Goal: Information Seeking & Learning: Learn about a topic

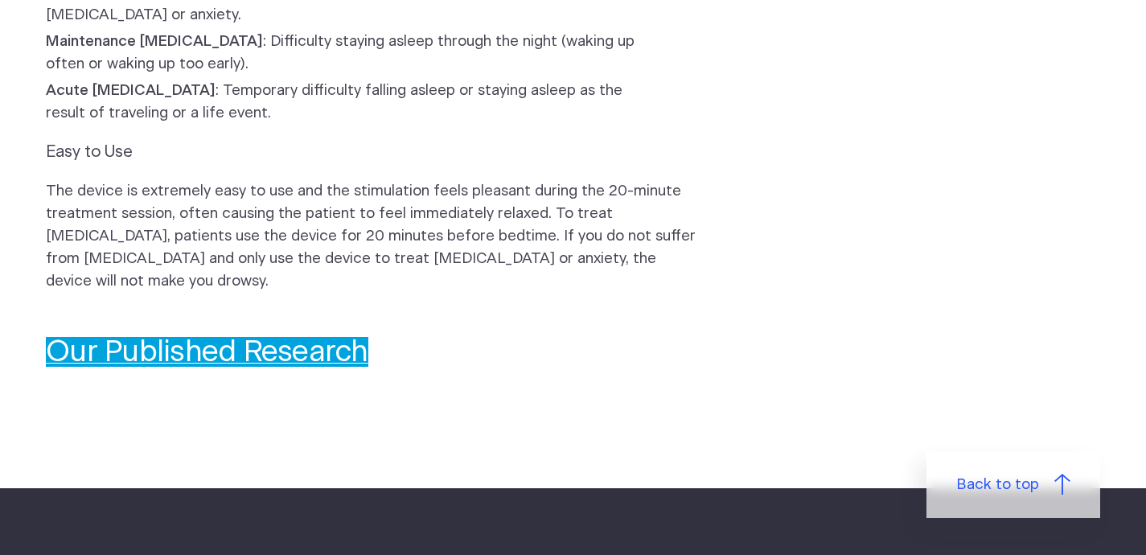
scroll to position [1735, 0]
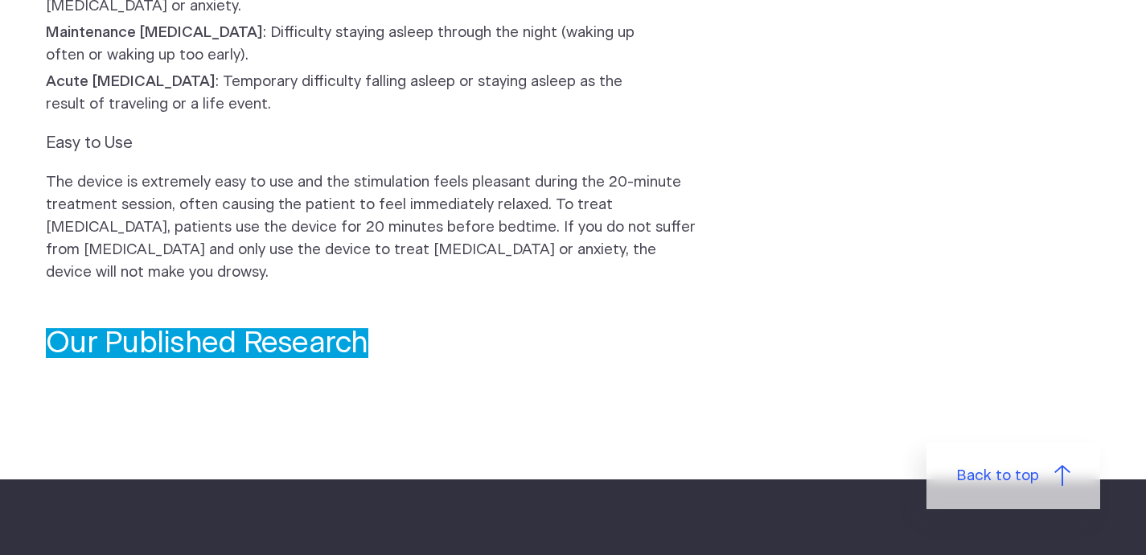
click at [224, 328] on link "Our Published Research" at bounding box center [207, 343] width 322 height 30
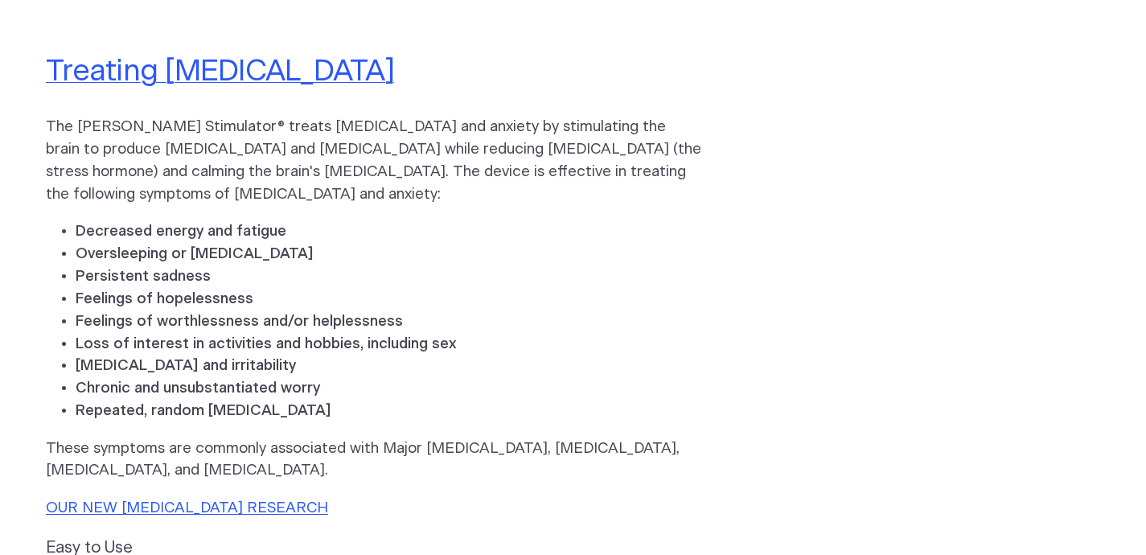
scroll to position [708, 0]
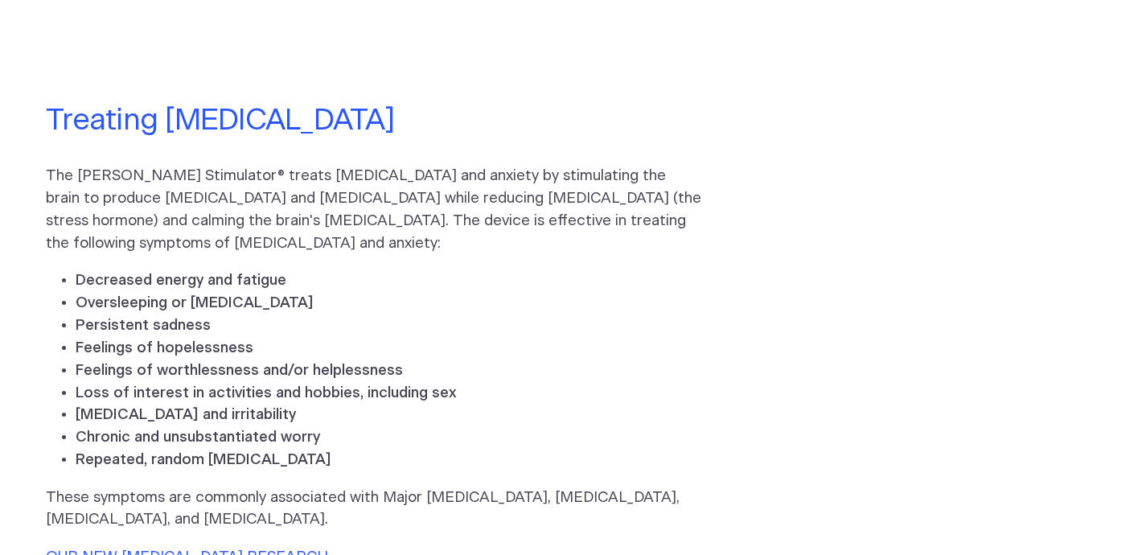
click at [203, 105] on link "Treating Depression & Anxiety" at bounding box center [220, 120] width 348 height 30
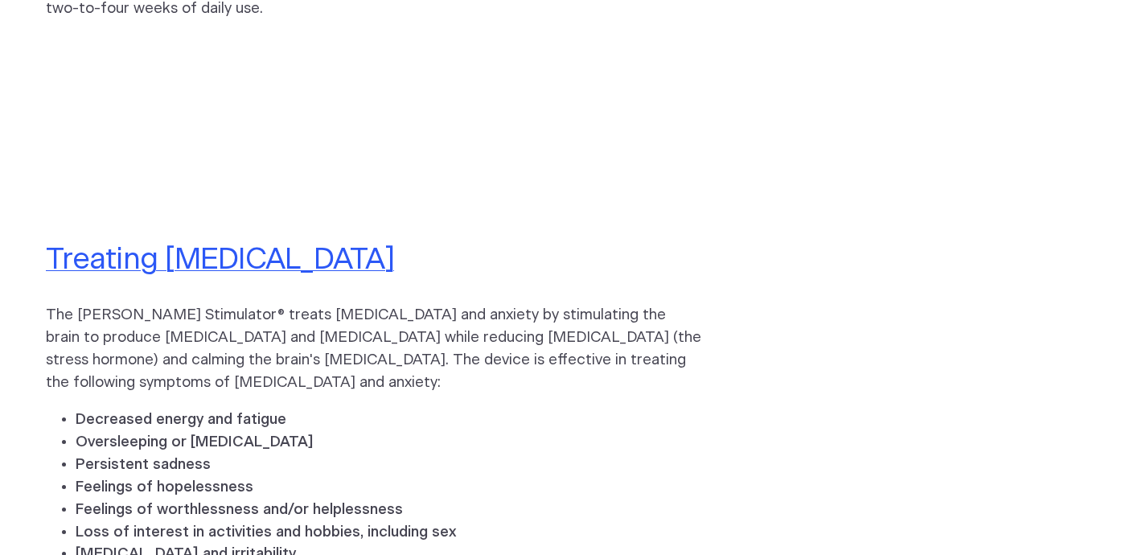
scroll to position [560, 0]
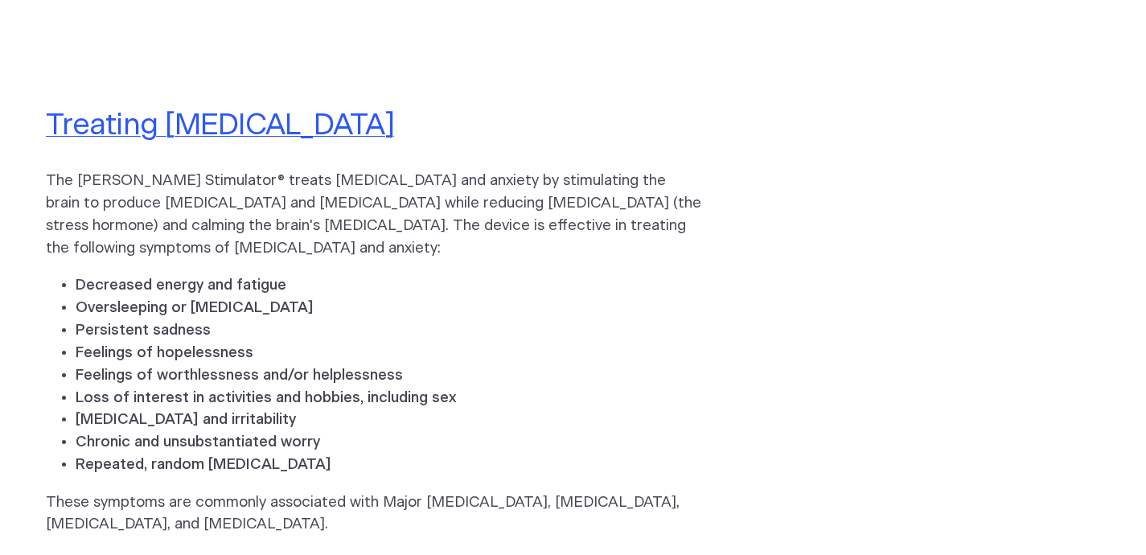
scroll to position [709, 0]
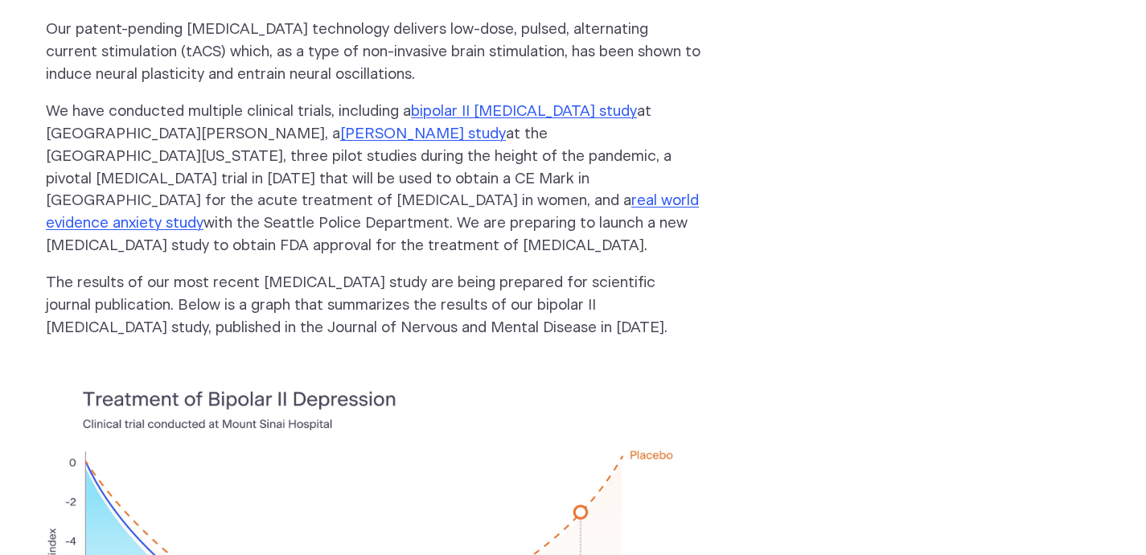
scroll to position [174, 0]
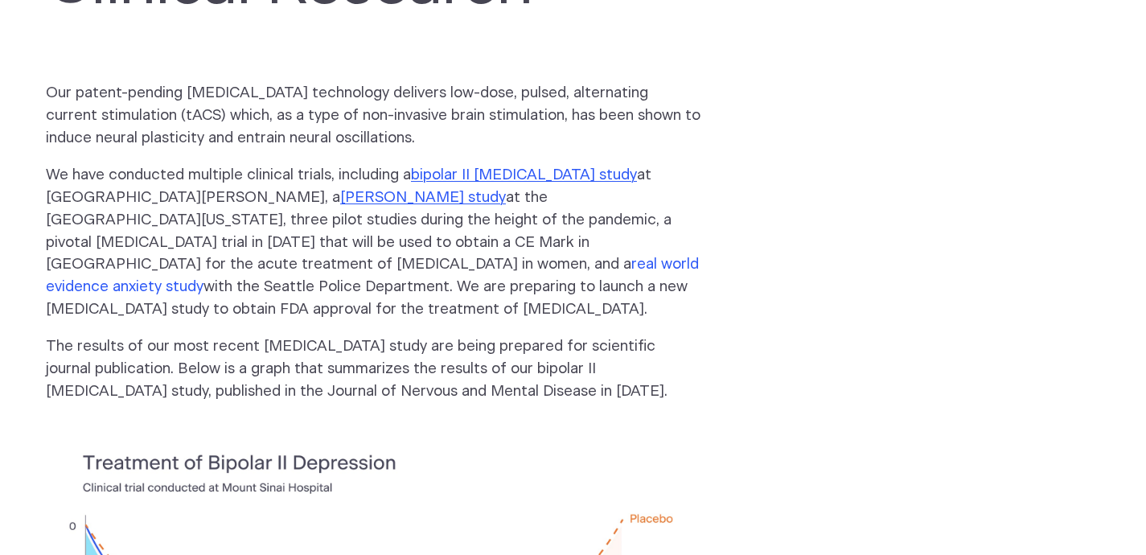
click at [607, 256] on link "real world evidence anxiety study" at bounding box center [372, 275] width 653 height 38
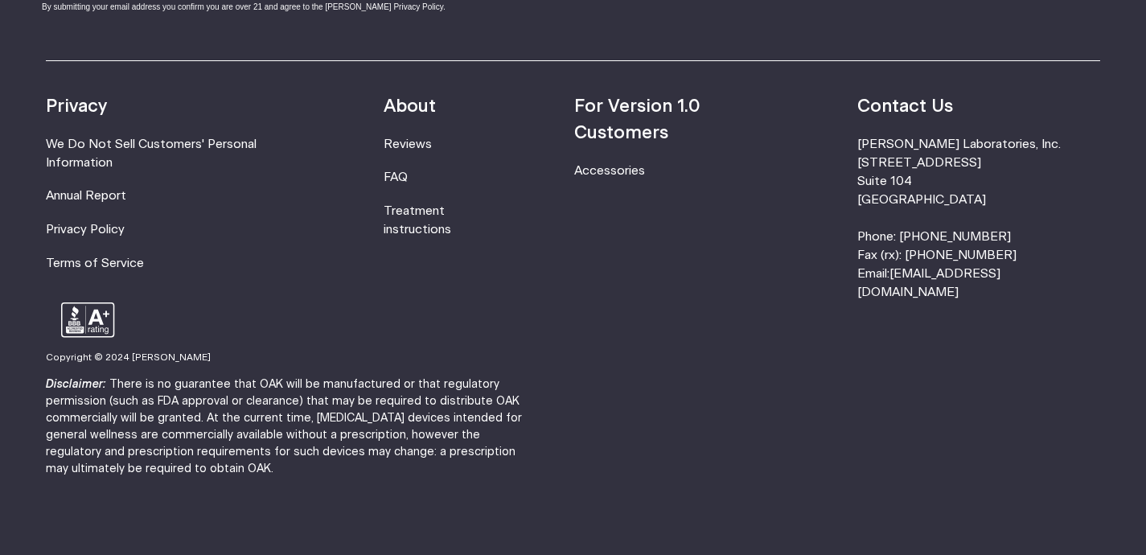
scroll to position [4640, 0]
